Goal: Transaction & Acquisition: Download file/media

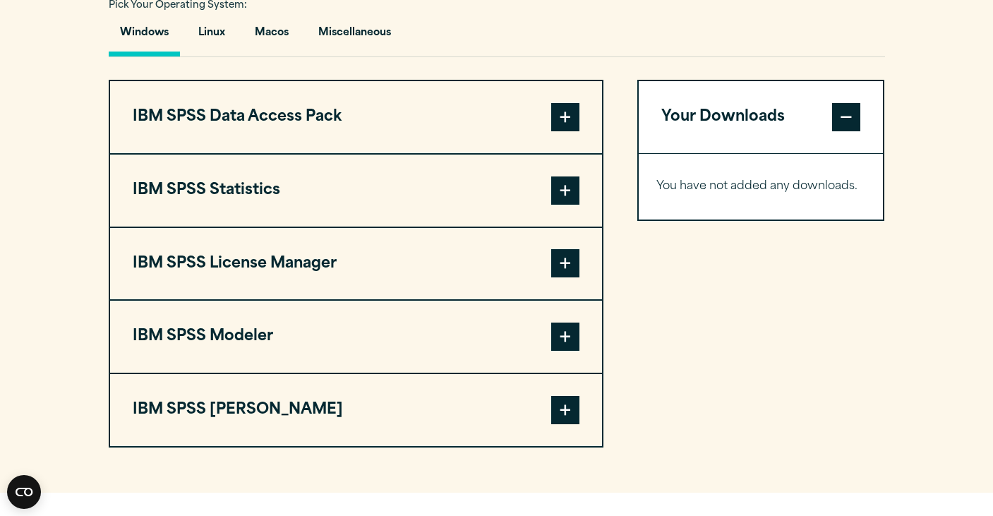
scroll to position [1059, 0]
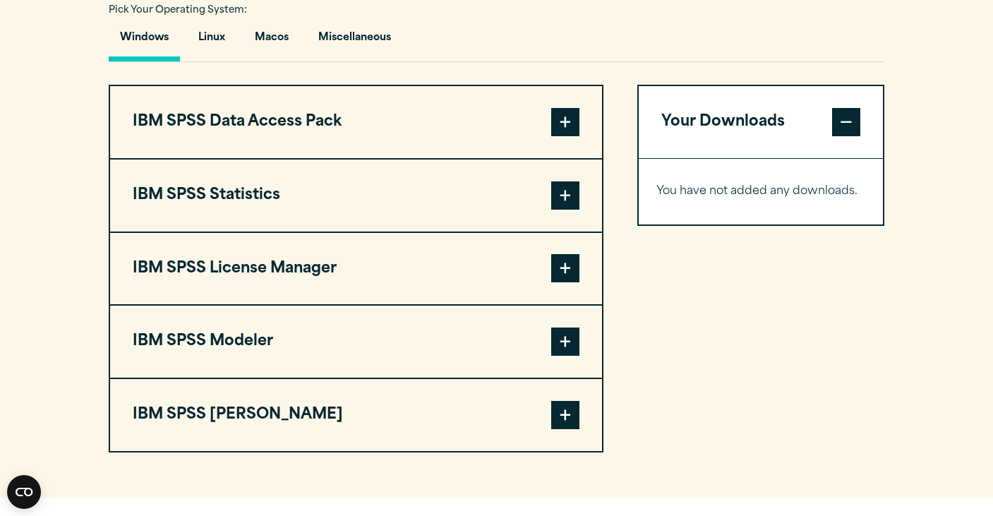
click at [222, 198] on button "IBM SPSS Statistics" at bounding box center [356, 196] width 492 height 72
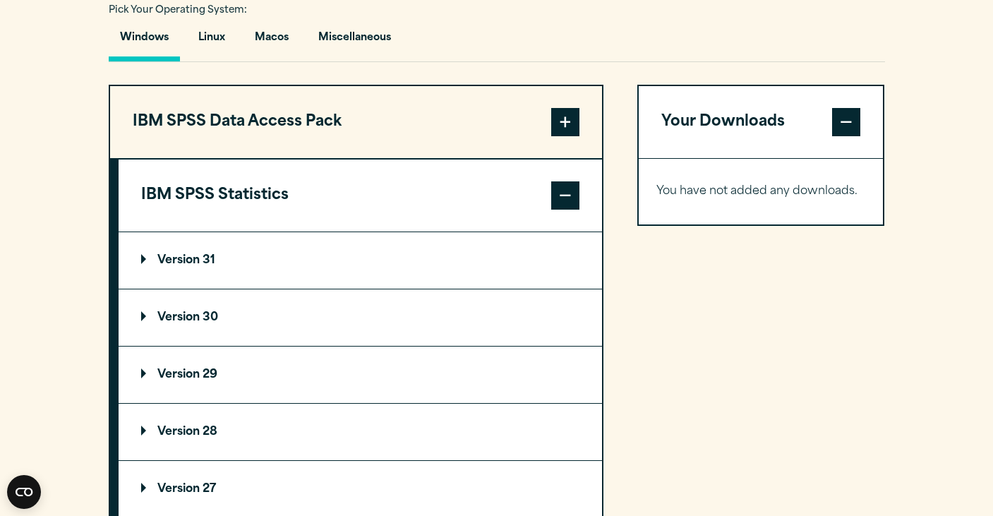
click at [194, 433] on p "Version 28" at bounding box center [179, 431] width 76 height 11
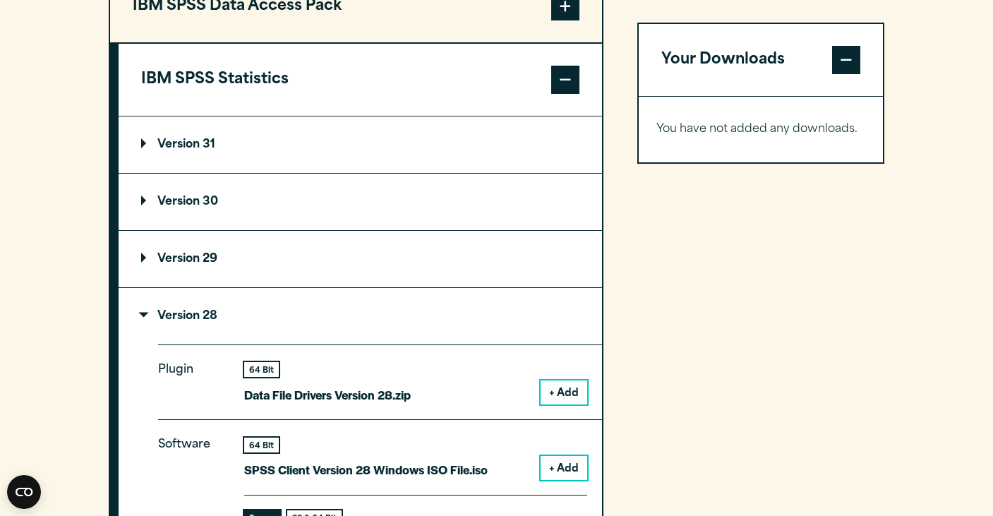
scroll to position [1342, 0]
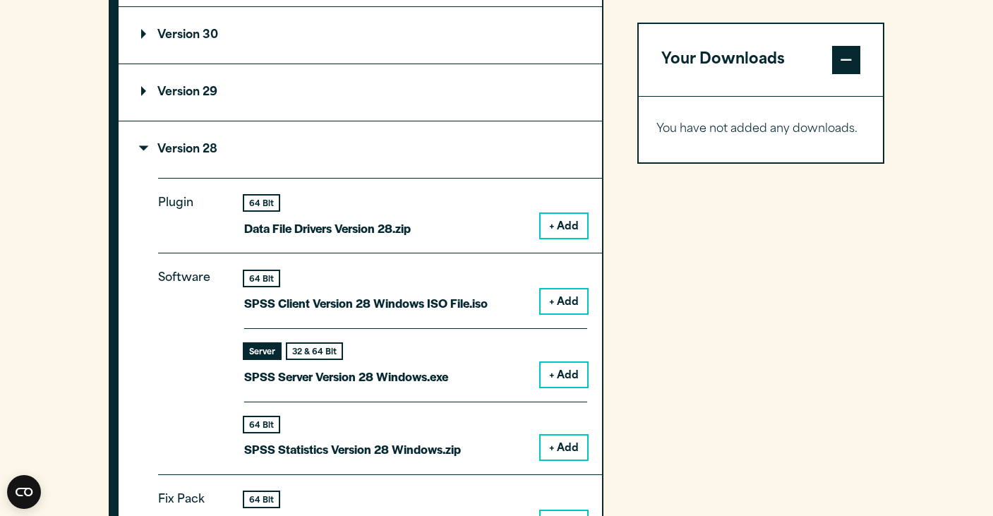
click at [547, 227] on button "+ Add" at bounding box center [564, 226] width 47 height 24
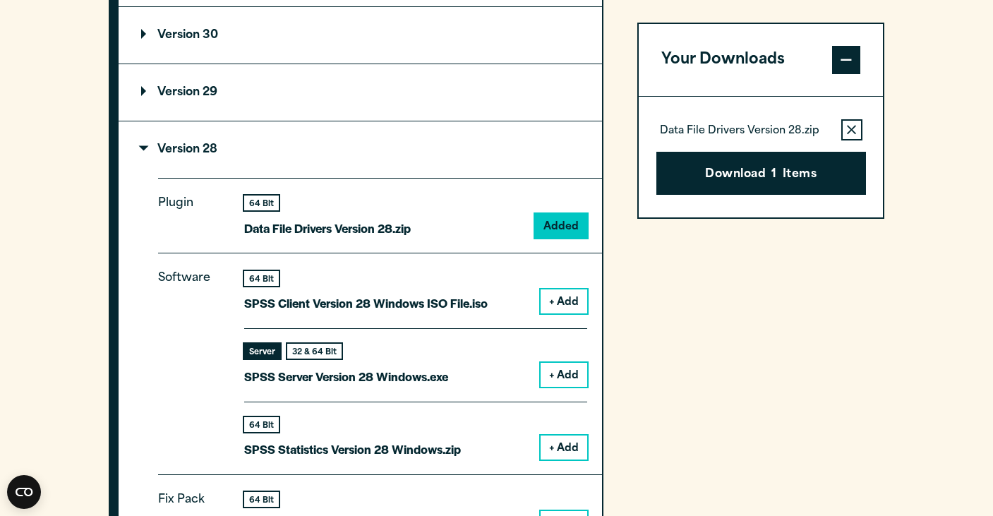
click at [719, 177] on button "Download 1 Items" at bounding box center [762, 174] width 210 height 44
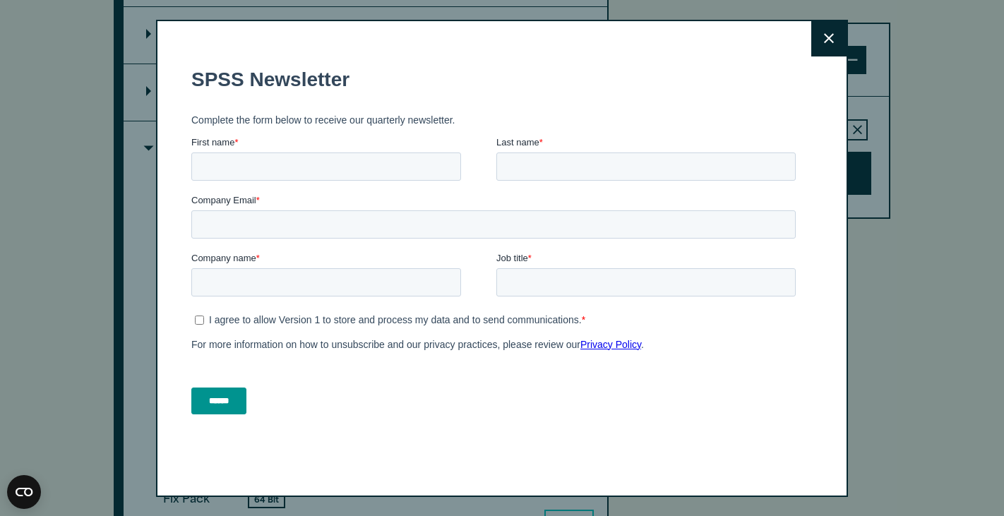
click at [812, 44] on button "Close" at bounding box center [828, 38] width 35 height 35
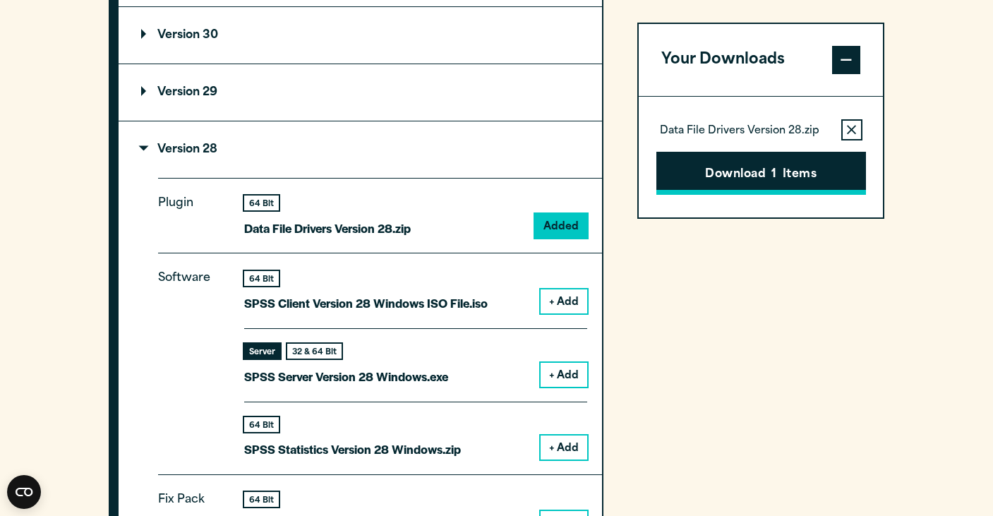
click at [757, 187] on button "Download 1 Items" at bounding box center [762, 174] width 210 height 44
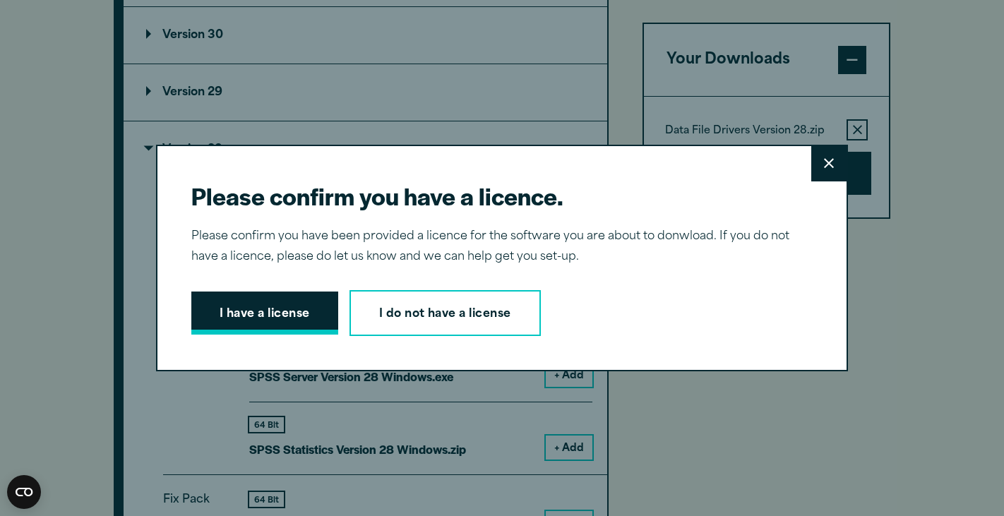
click at [299, 309] on button "I have a license" at bounding box center [264, 314] width 147 height 44
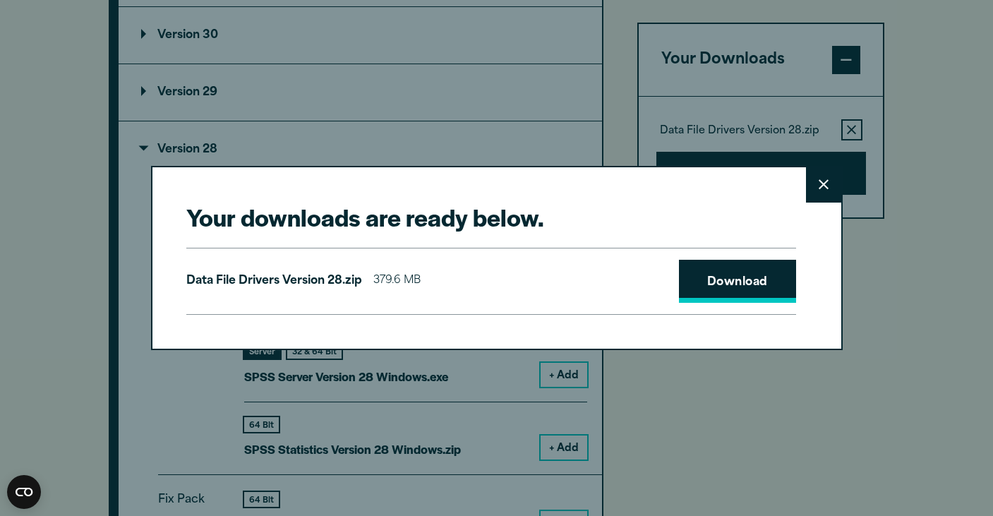
click at [744, 290] on link "Download" at bounding box center [737, 282] width 117 height 44
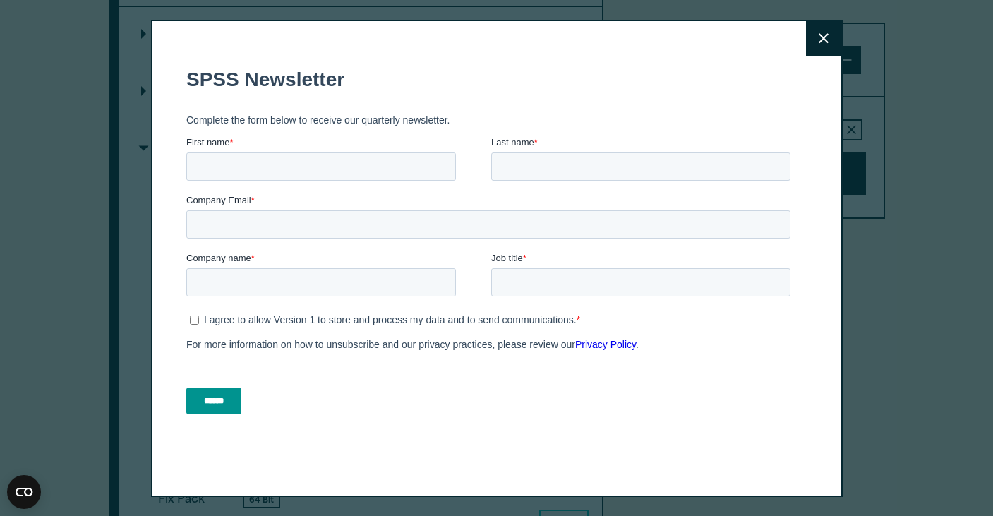
click at [599, 39] on div "Close" at bounding box center [497, 258] width 692 height 477
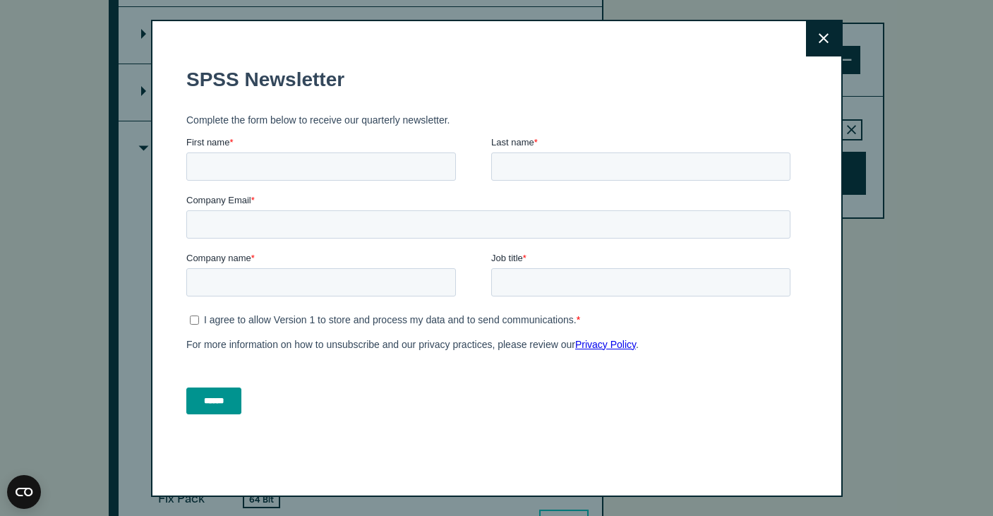
click at [828, 40] on icon at bounding box center [824, 38] width 10 height 11
